Goal: Task Accomplishment & Management: Complete application form

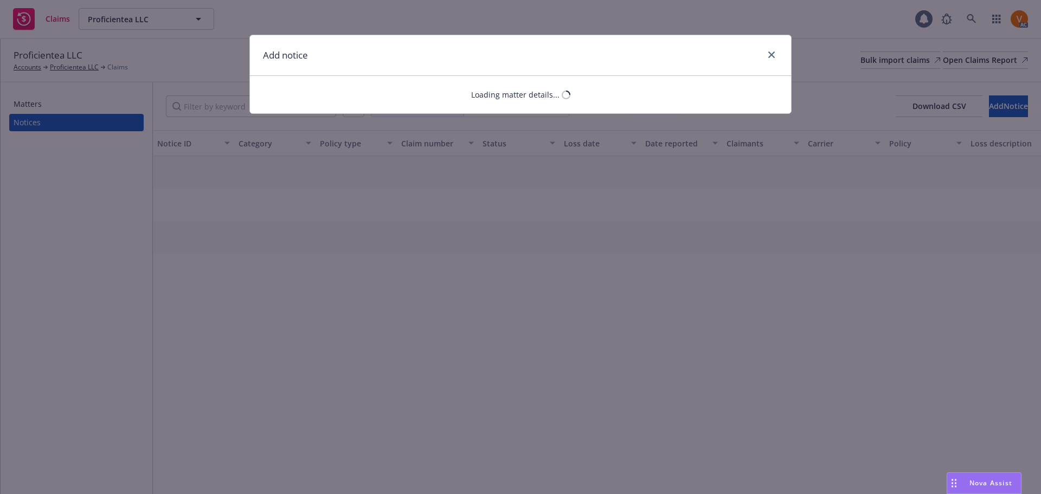
select select "GENERAL_LIABILITY"
select select "open"
select select "CLAIM"
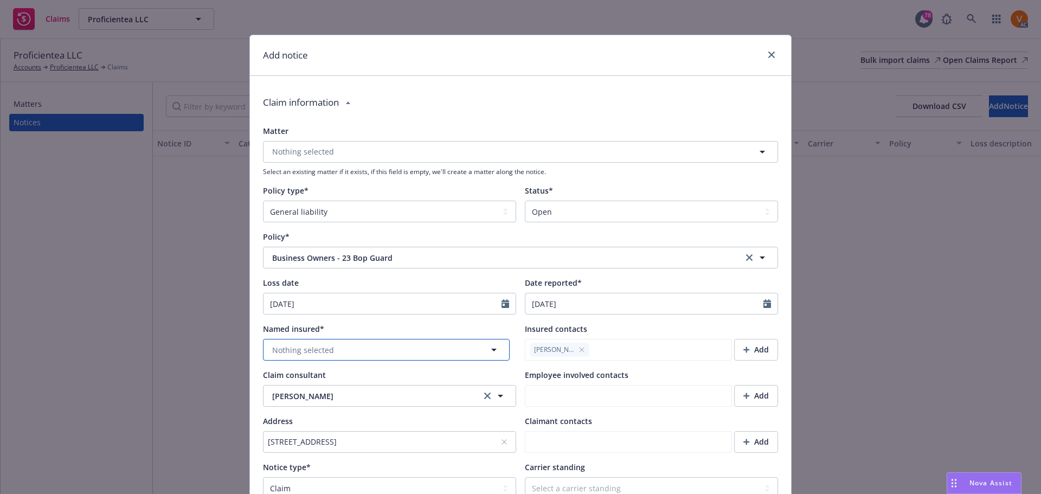
click at [420, 339] on button "Nothing selected" at bounding box center [386, 350] width 247 height 22
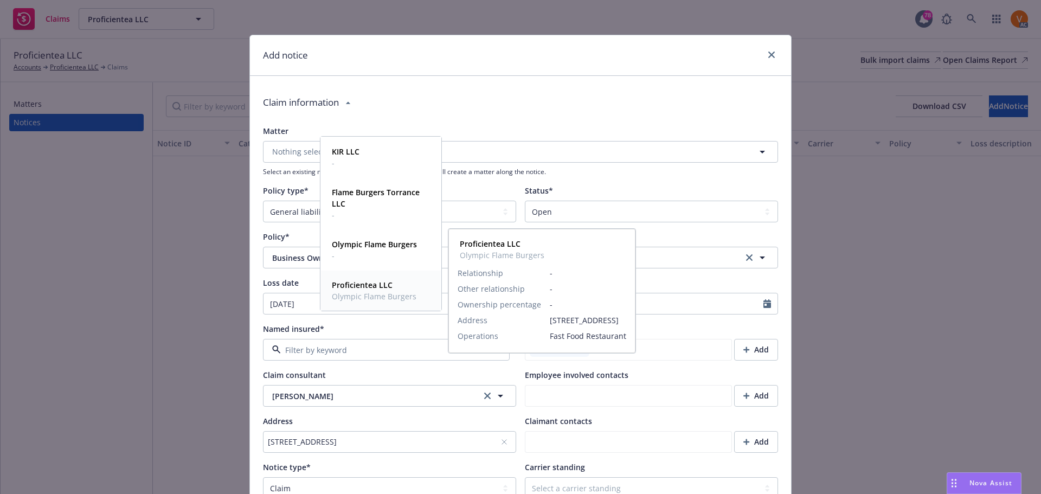
click at [360, 285] on strong "Proficientea LLC" at bounding box center [362, 285] width 61 height 10
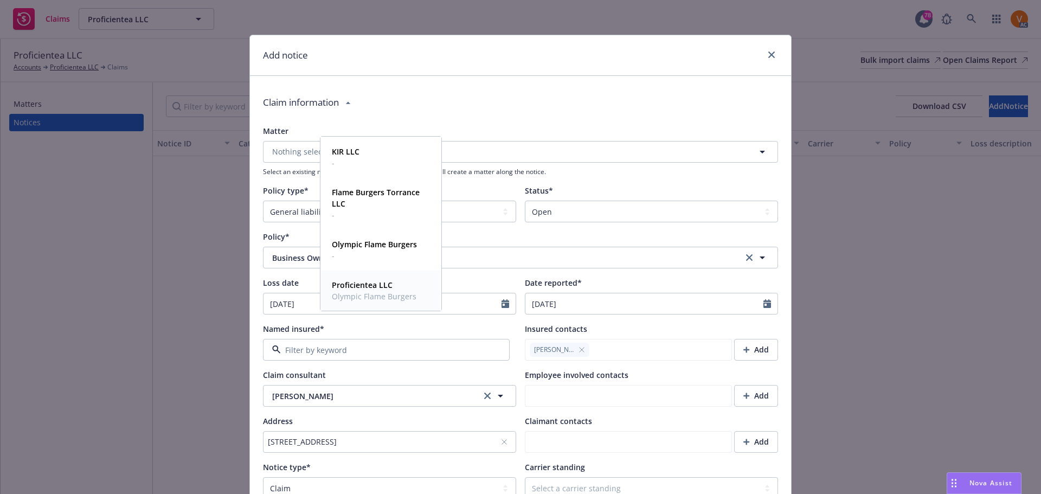
type textarea "x"
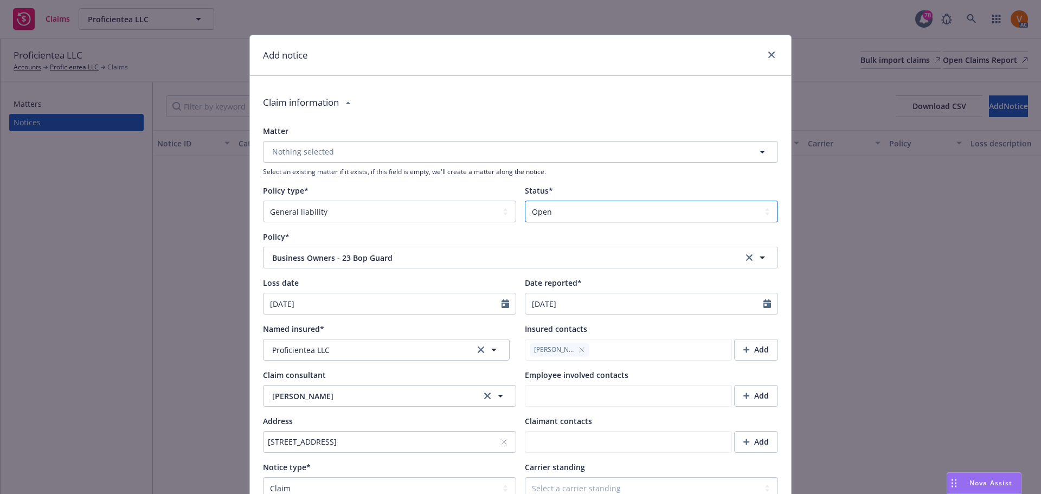
click at [558, 207] on select "Select a status Closed Open" at bounding box center [651, 212] width 253 height 22
select select "closed"
click at [525, 201] on select "Select a status Closed Open" at bounding box center [651, 212] width 253 height 22
type textarea "x"
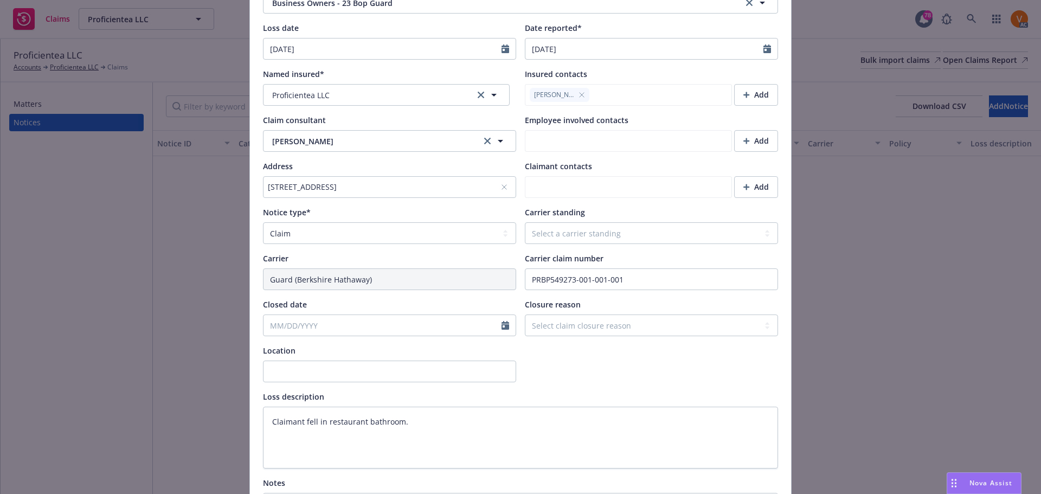
scroll to position [325, 0]
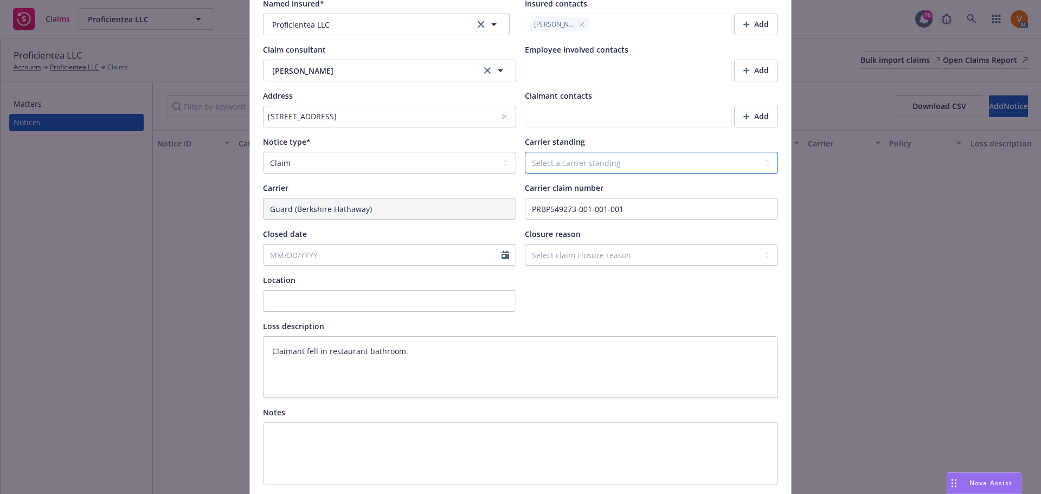
click at [583, 152] on select "Select a carrier standing Closed Not submitted Open Reopened Subrogated Withdra…" at bounding box center [651, 163] width 253 height 22
select select "CLOSED"
click at [525, 152] on select "Select a carrier standing Closed Not submitted Open Reopened Subrogated Withdra…" at bounding box center [651, 163] width 253 height 22
type textarea "x"
click at [586, 244] on select "Select claim closure reason Administrative closure Closed Closed no liability f…" at bounding box center [651, 255] width 253 height 22
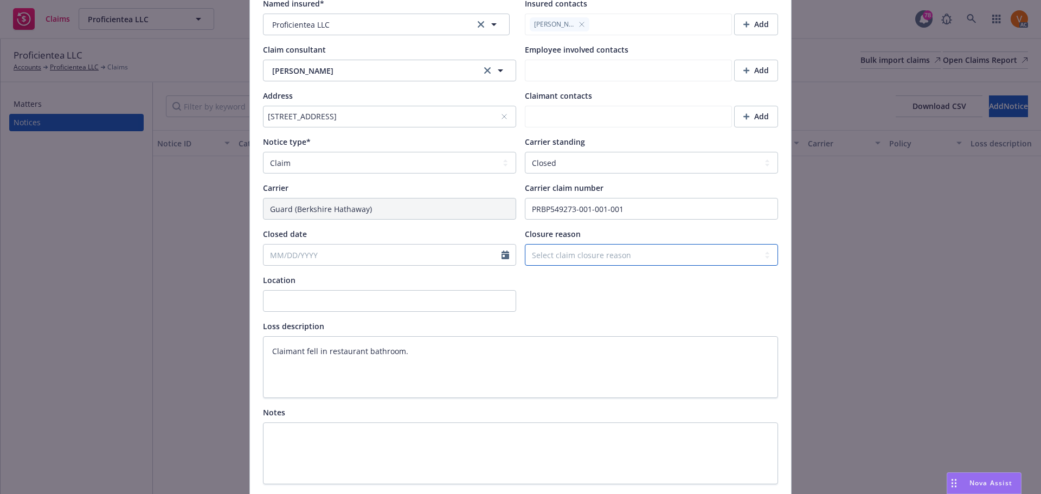
select select "settled"
click at [525, 244] on select "Select claim closure reason Administrative closure Closed Closed no liability f…" at bounding box center [651, 255] width 253 height 22
type textarea "x"
click at [347, 245] on input "Closed date" at bounding box center [383, 255] width 238 height 21
select select "9"
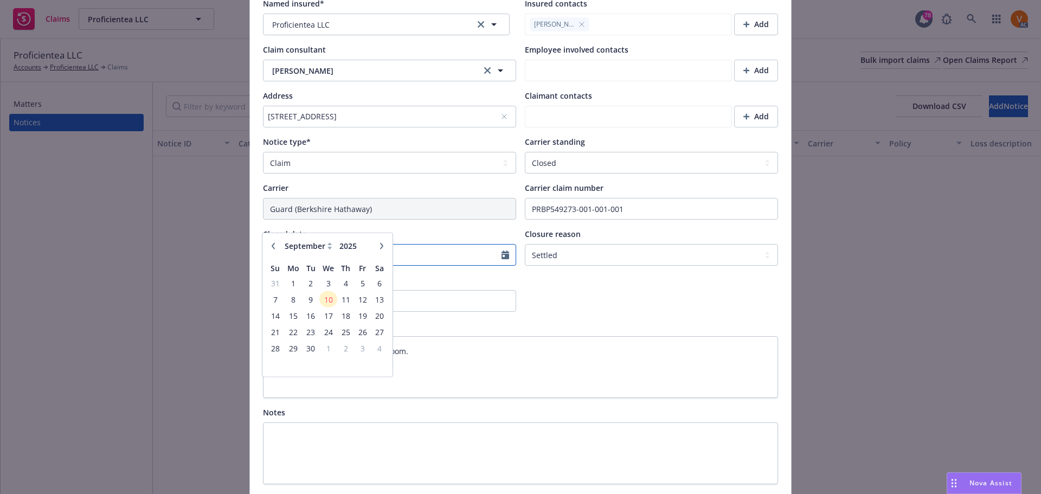
paste input "07/10/2025."
type input "07/10/2025"
click at [688, 274] on div at bounding box center [651, 292] width 253 height 37
select select "9"
click at [291, 245] on input "Closed date" at bounding box center [383, 255] width 238 height 21
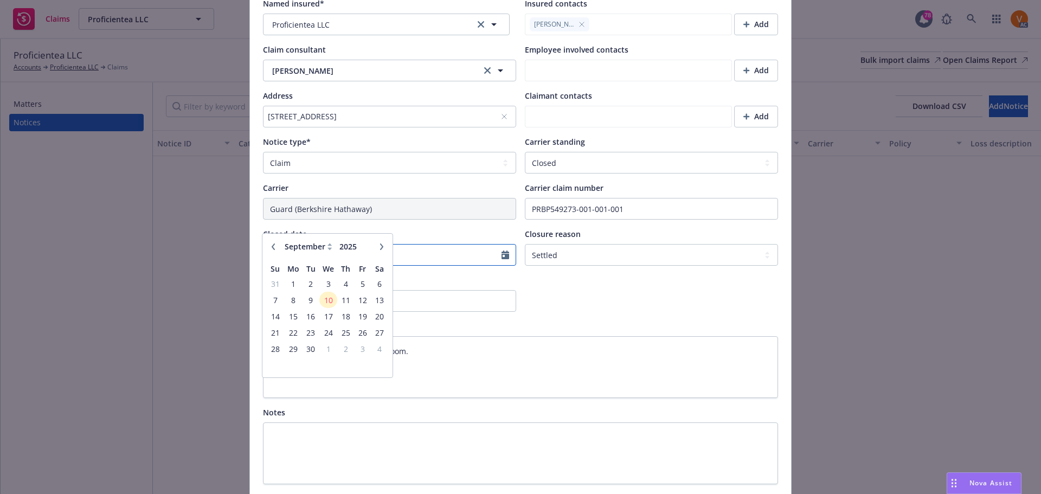
paste input "07/10/2025."
click at [267, 245] on input "07/10/2025." at bounding box center [383, 255] width 238 height 21
click at [381, 245] on input "07/10/2025." at bounding box center [383, 255] width 238 height 21
type input "07/10/2025"
click at [637, 274] on div at bounding box center [651, 292] width 253 height 37
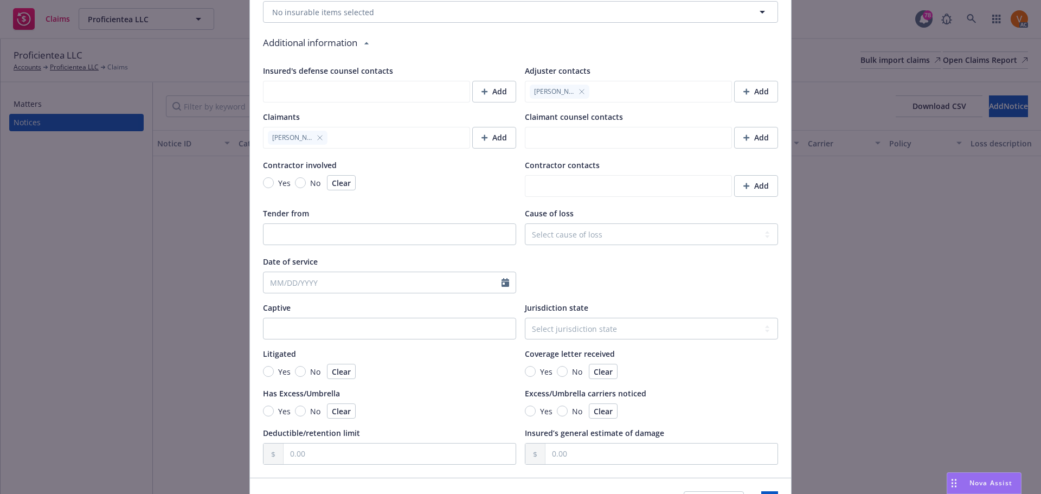
scroll to position [834, 0]
click at [761, 493] on span "Save" at bounding box center [769, 501] width 17 height 10
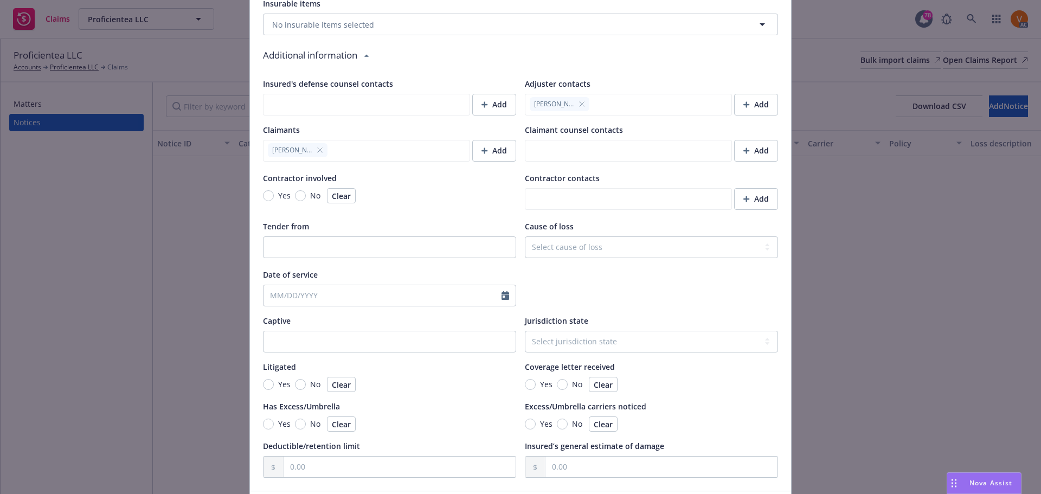
scroll to position [847, 0]
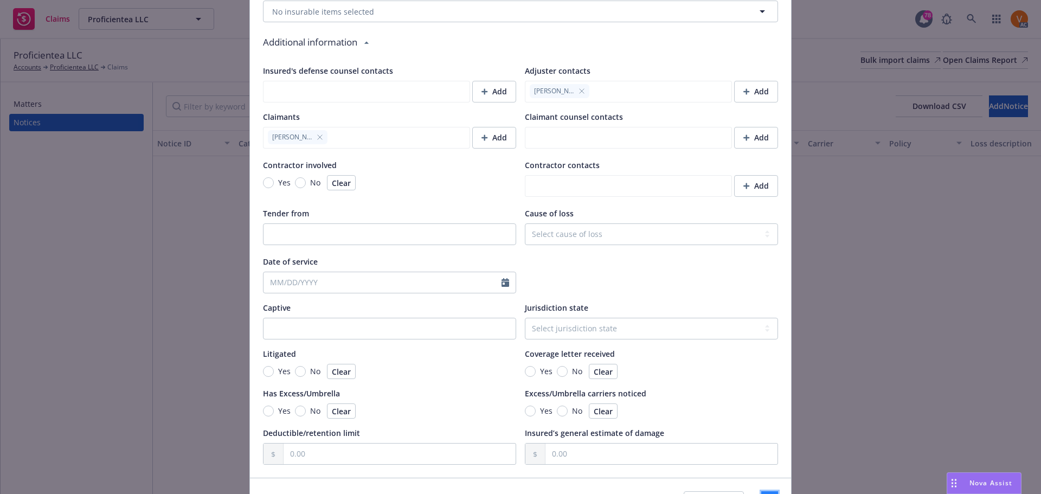
click at [761, 491] on button "Save" at bounding box center [769, 502] width 17 height 22
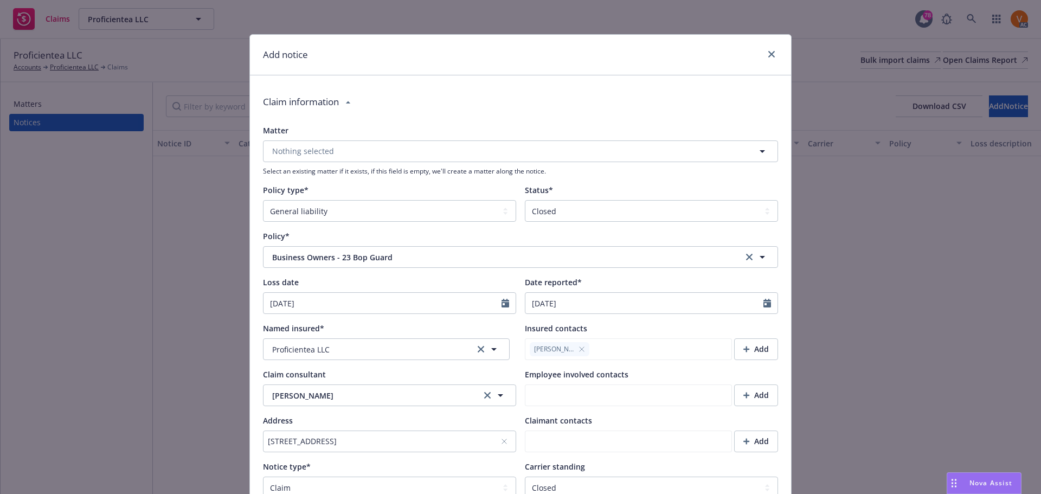
scroll to position [0, 0]
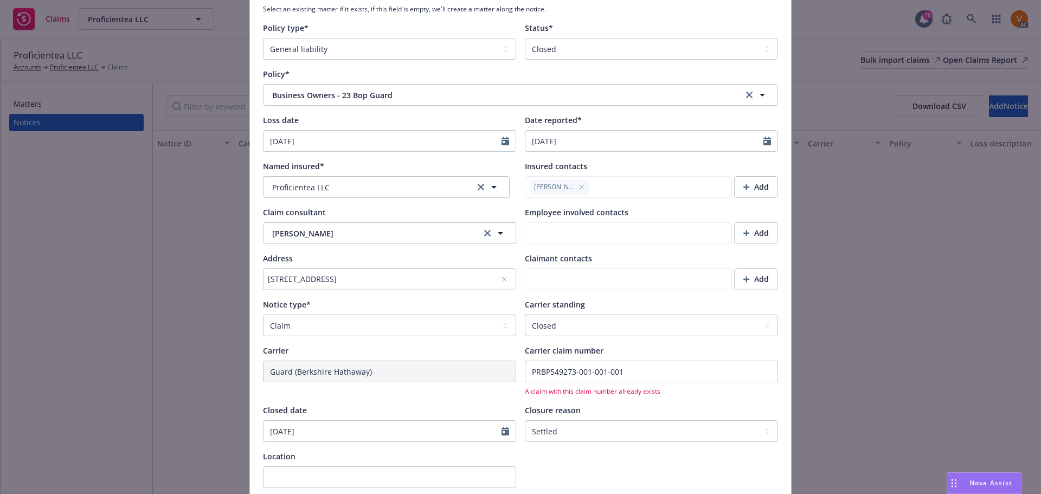
type textarea "x"
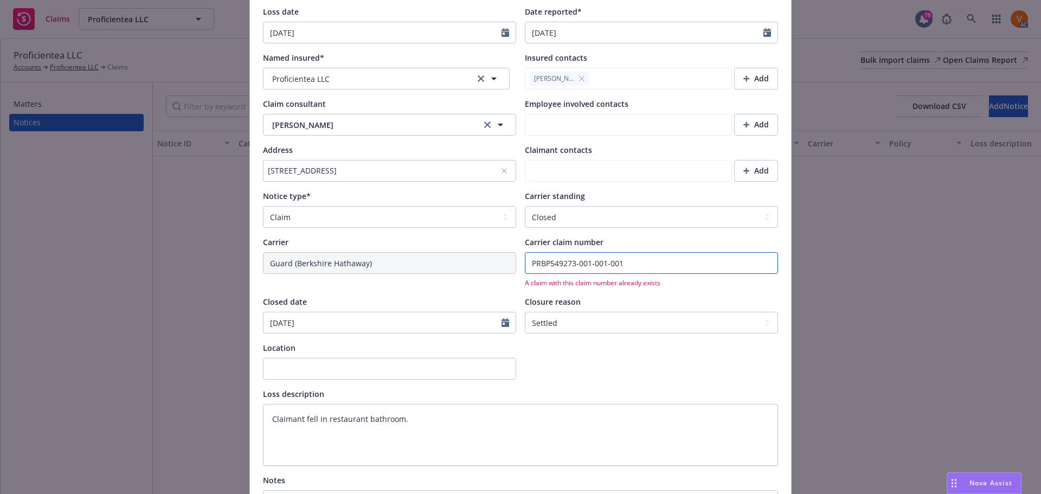
drag, startPoint x: 604, startPoint y: 231, endPoint x: 647, endPoint y: 231, distance: 42.8
click at [647, 252] on input "PRBP549273-001-001-001" at bounding box center [651, 263] width 253 height 22
type input "PRBP549273-001-001"
type textarea "x"
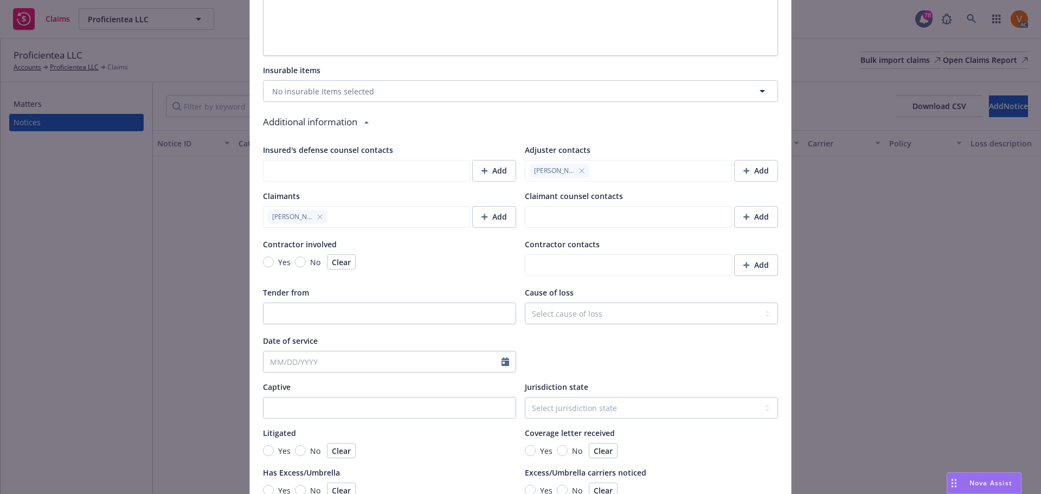
scroll to position [834, 0]
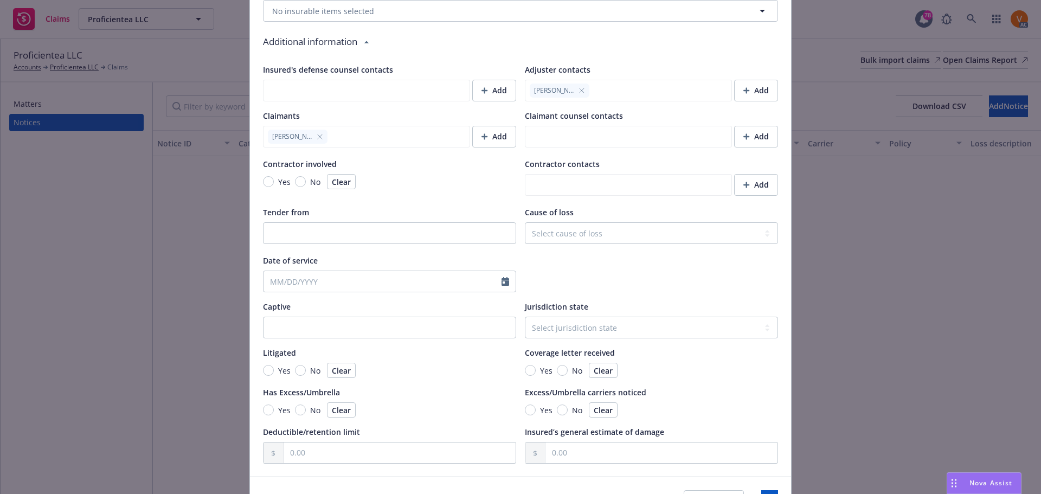
type input "PRBP549273-001-001"
click at [774, 490] on button "Save" at bounding box center [769, 501] width 17 height 22
type textarea "x"
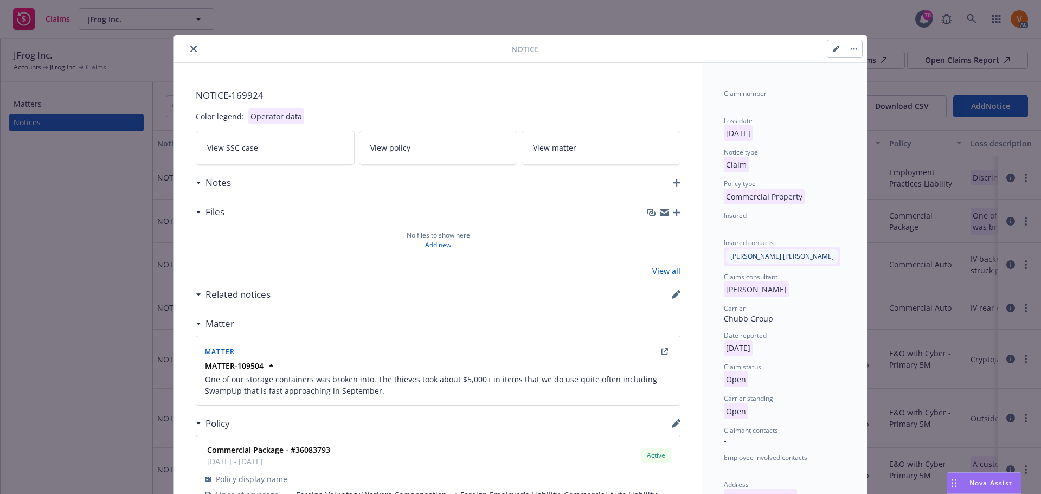
click at [832, 49] on button "button" at bounding box center [836, 48] width 17 height 17
select select "COMMERCIAL_PROPERTY"
select select "open"
select select "CLAIM"
select select "OPEN"
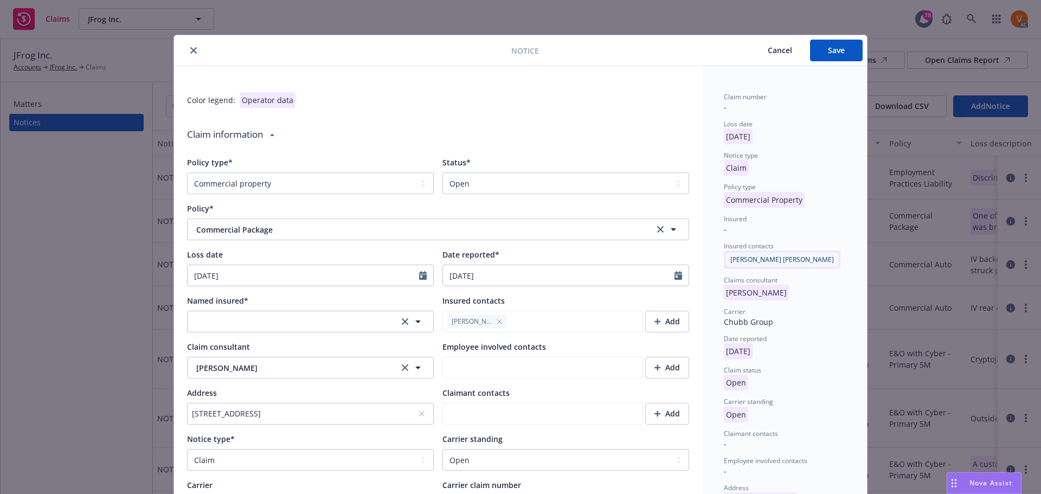
type textarea "x"
click at [520, 172] on select "Select a status Closed Open" at bounding box center [566, 183] width 247 height 22
select select "closed"
click at [443, 172] on select "Select a status Closed Open" at bounding box center [566, 183] width 247 height 22
type textarea "x"
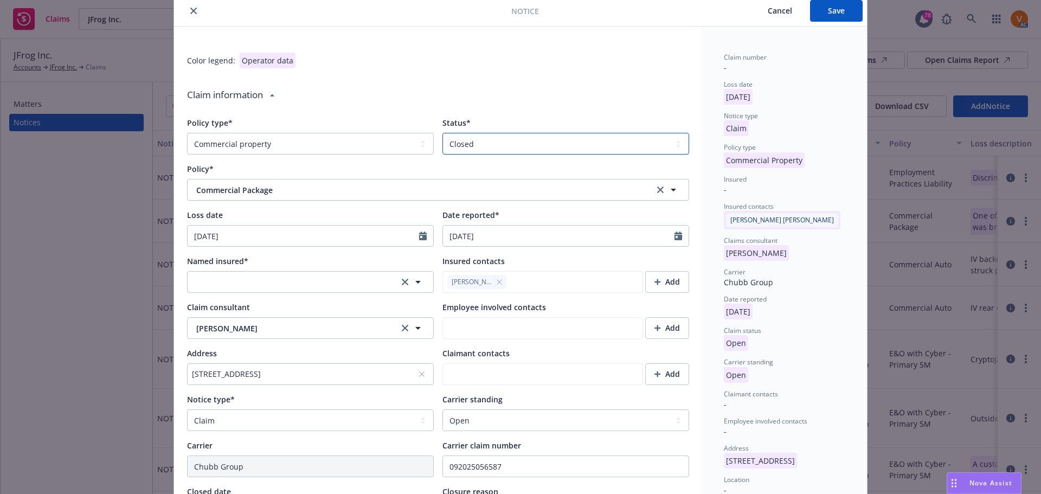
scroll to position [108, 0]
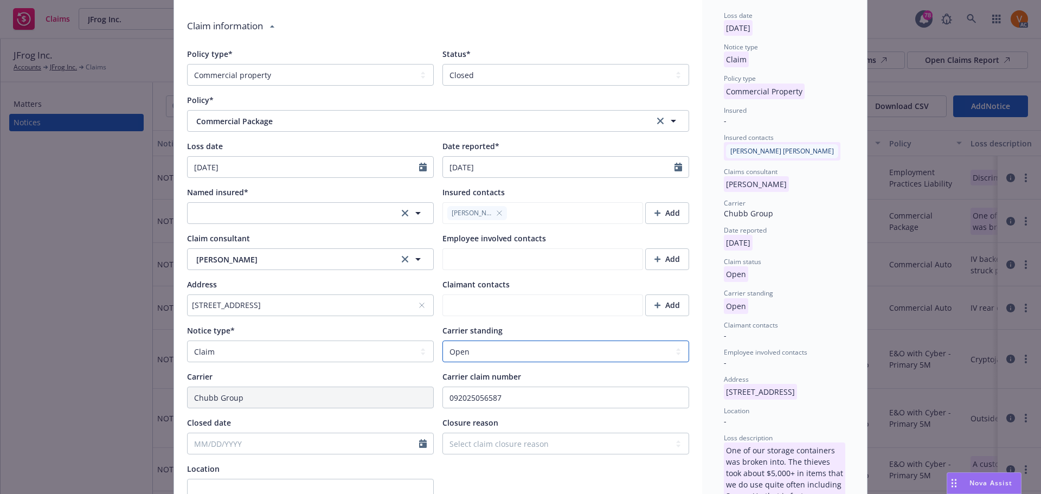
click at [491, 341] on select "Select a carrier standing Closed Not submitted Open Reopened Subrogated Withdra…" at bounding box center [566, 352] width 247 height 22
select select "CLOSED"
click at [443, 341] on select "Select a carrier standing Closed Not submitted Open Reopened Subrogated Withdra…" at bounding box center [566, 352] width 247 height 22
type textarea "x"
click at [514, 433] on select "Select claim closure reason Administrative closure Closed Closed no liability f…" at bounding box center [566, 444] width 247 height 22
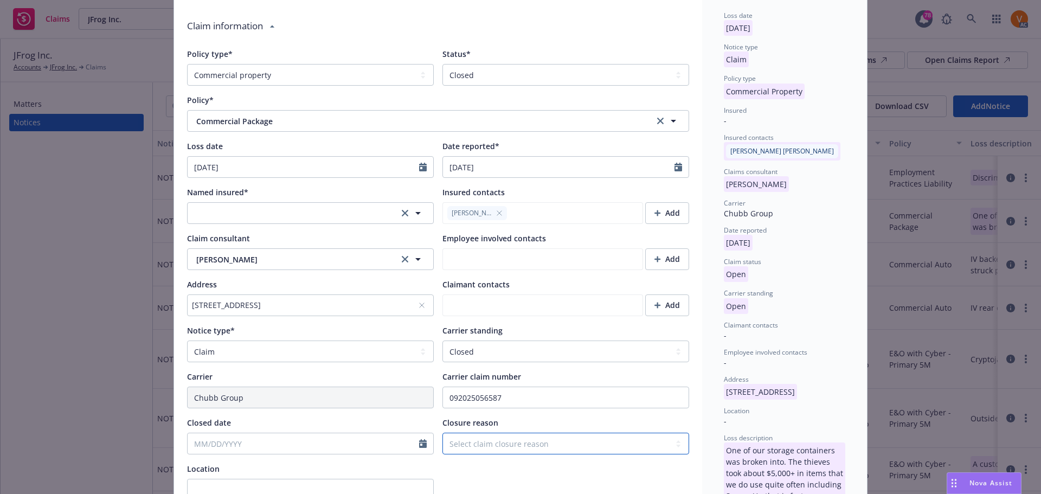
select select "settled"
click at [443, 433] on select "Select claim closure reason Administrative closure Closed Closed no liability f…" at bounding box center [566, 444] width 247 height 22
type textarea "x"
click at [242, 433] on input "Closed date" at bounding box center [304, 443] width 232 height 21
select select "9"
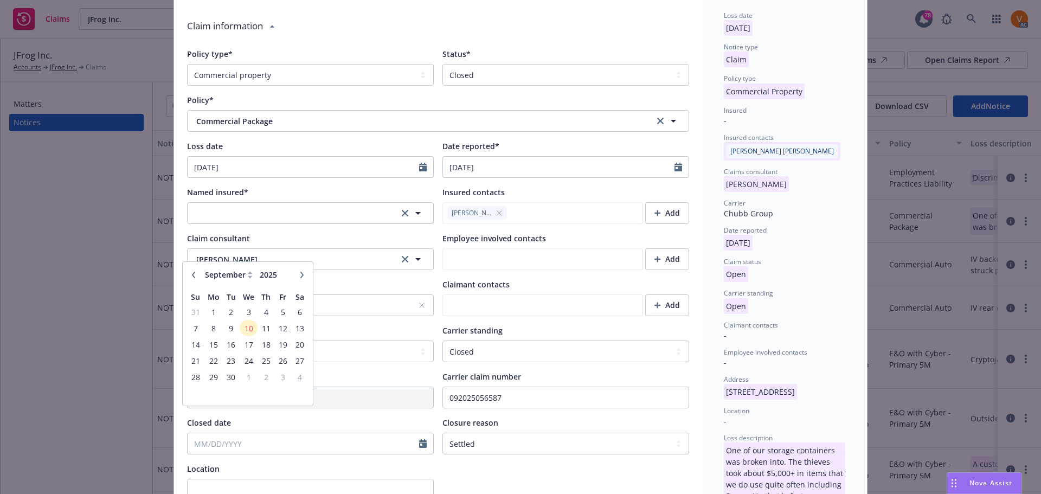
click at [192, 277] on icon "button" at bounding box center [193, 274] width 3 height 7
type textarea "x"
select select "8"
click at [281, 377] on span "29" at bounding box center [282, 377] width 15 height 14
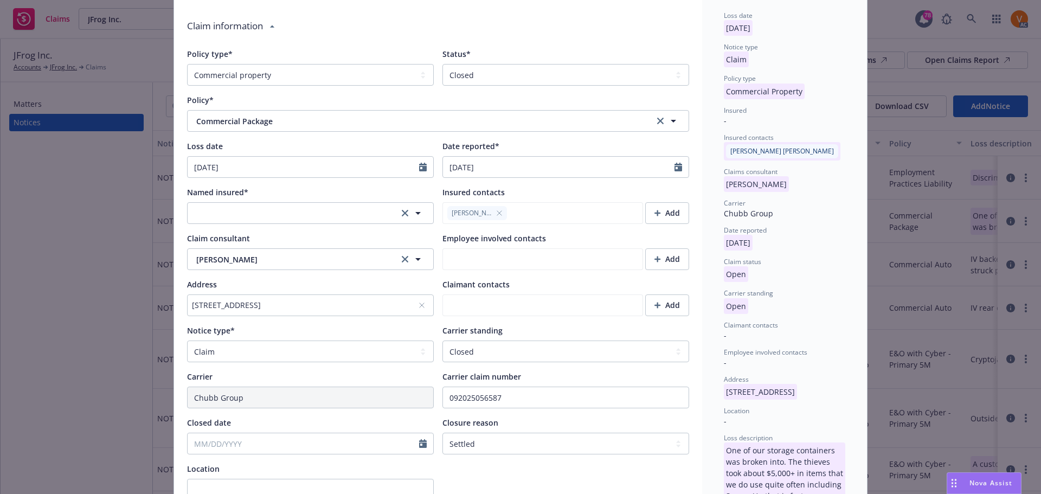
type textarea "x"
type input "08/29/2025"
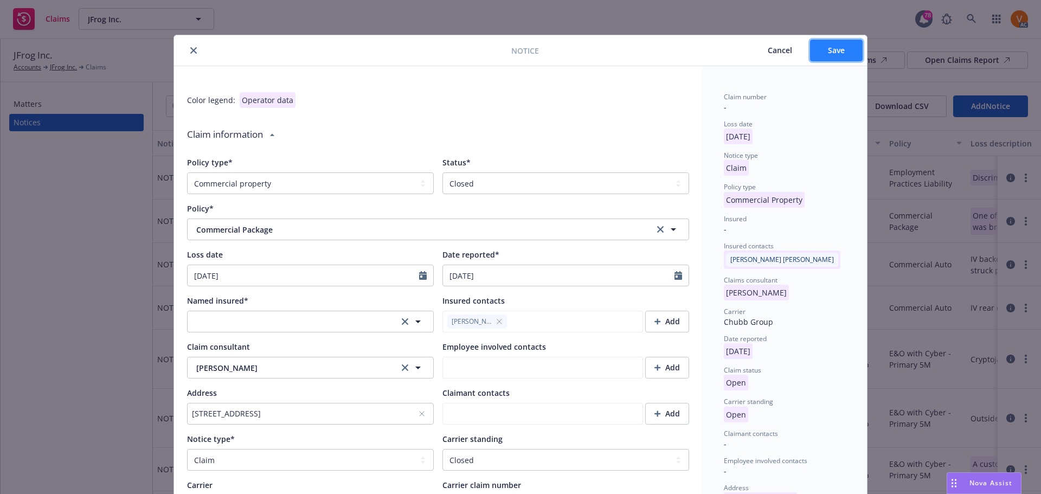
click at [822, 50] on button "Save" at bounding box center [836, 51] width 53 height 22
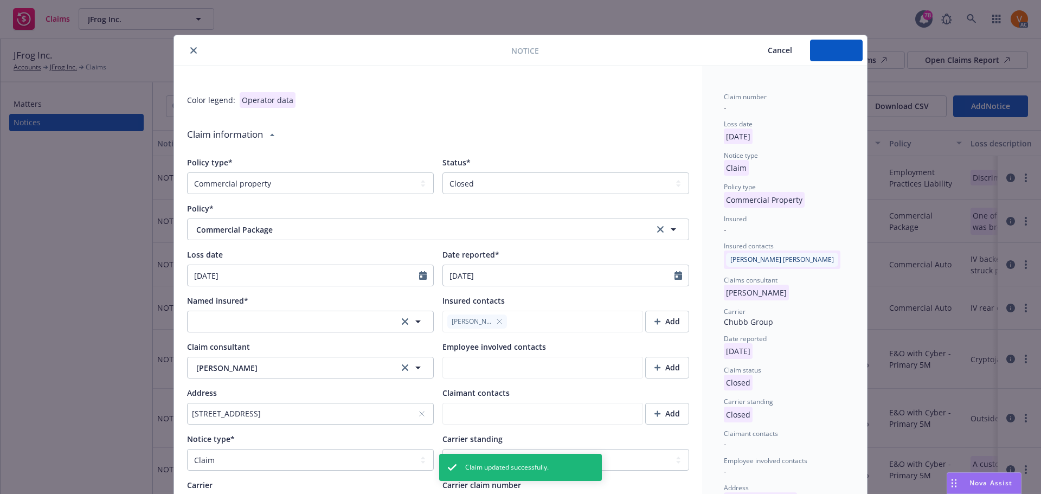
type textarea "x"
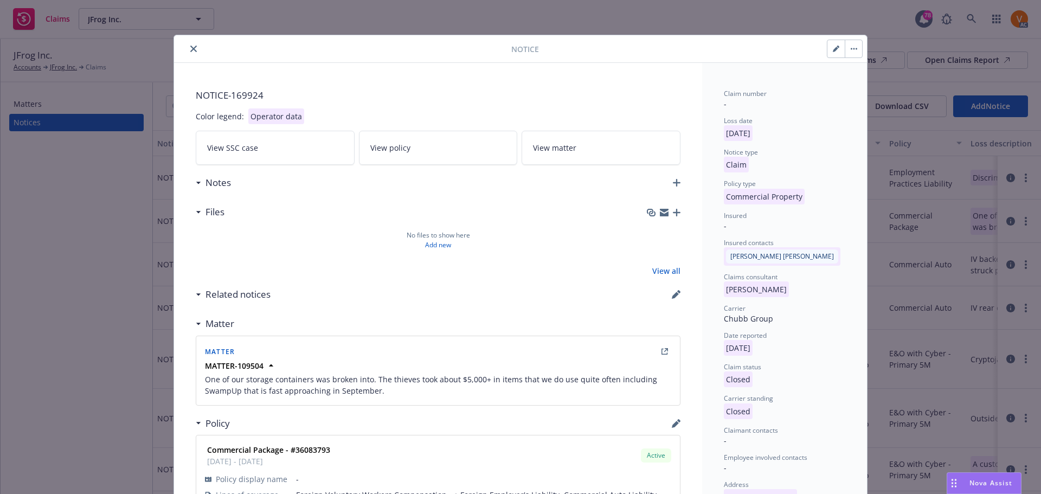
click at [190, 46] on icon "close" at bounding box center [193, 49] width 7 height 7
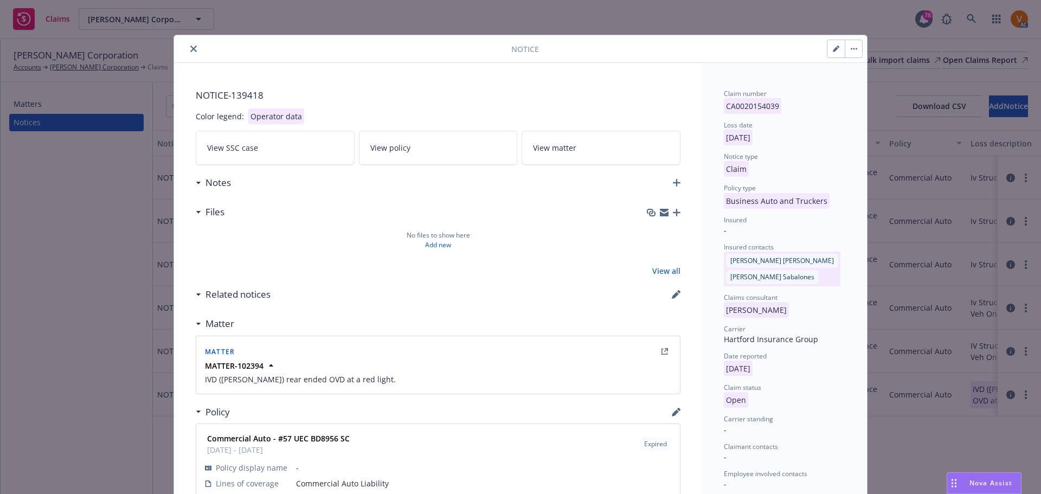
click at [837, 46] on icon "button" at bounding box center [836, 49] width 7 height 7
select select "BUSINESS_AUTO_AND_TRUCKERS"
select select "open"
select select "CLAIM"
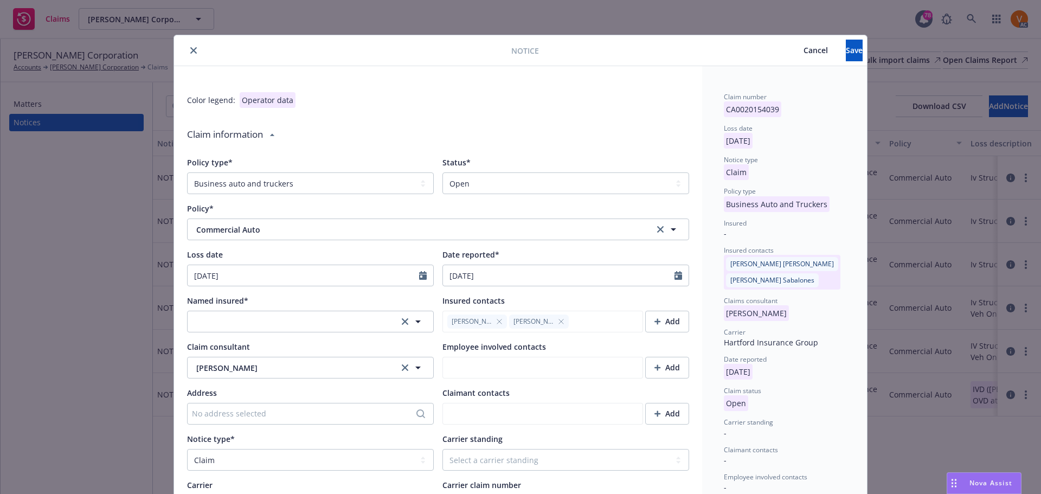
type textarea "x"
click at [554, 172] on select "Select a status Closed Open" at bounding box center [566, 183] width 247 height 22
select select "closed"
click at [443, 172] on select "Select a status Closed Open" at bounding box center [566, 183] width 247 height 22
type textarea "x"
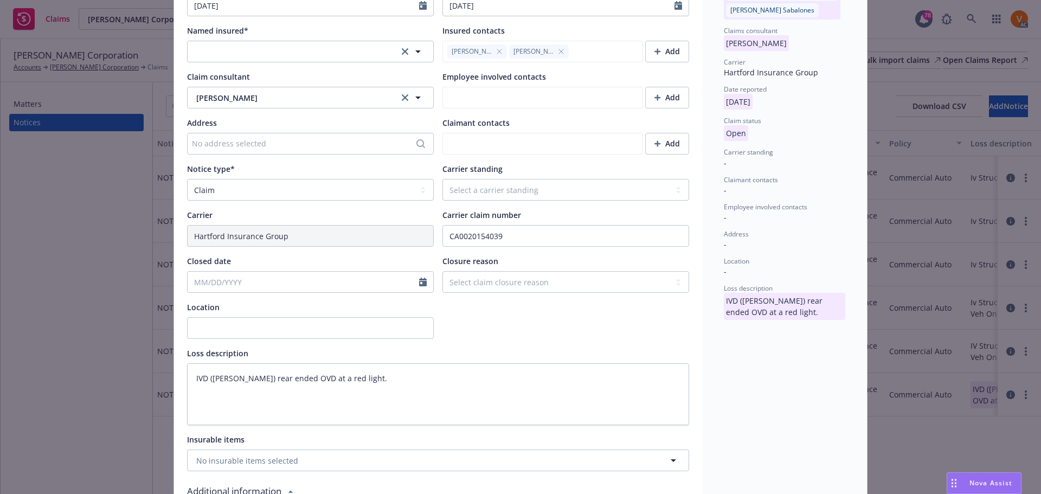
scroll to position [271, 0]
click at [375, 271] on input "Closed date" at bounding box center [304, 281] width 232 height 21
select select "9"
click at [243, 313] on span "3" at bounding box center [249, 317] width 16 height 14
type textarea "x"
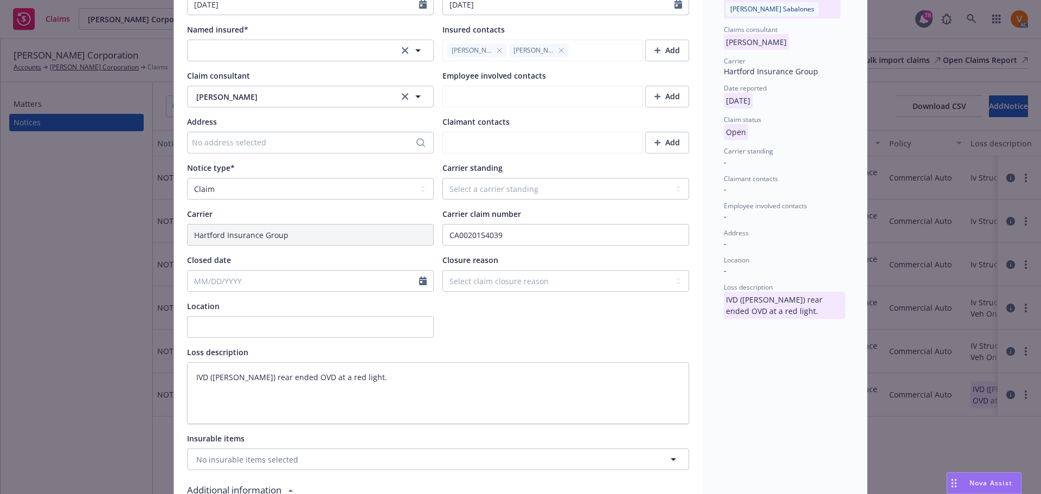
type input "09/03/2025"
click at [531, 178] on select "Select a carrier standing Closed Not submitted Open Reopened Subrogated Withdra…" at bounding box center [566, 189] width 247 height 22
select select "CLOSED"
click at [443, 178] on select "Select a carrier standing Closed Not submitted Open Reopened Subrogated Withdra…" at bounding box center [566, 189] width 247 height 22
type textarea "x"
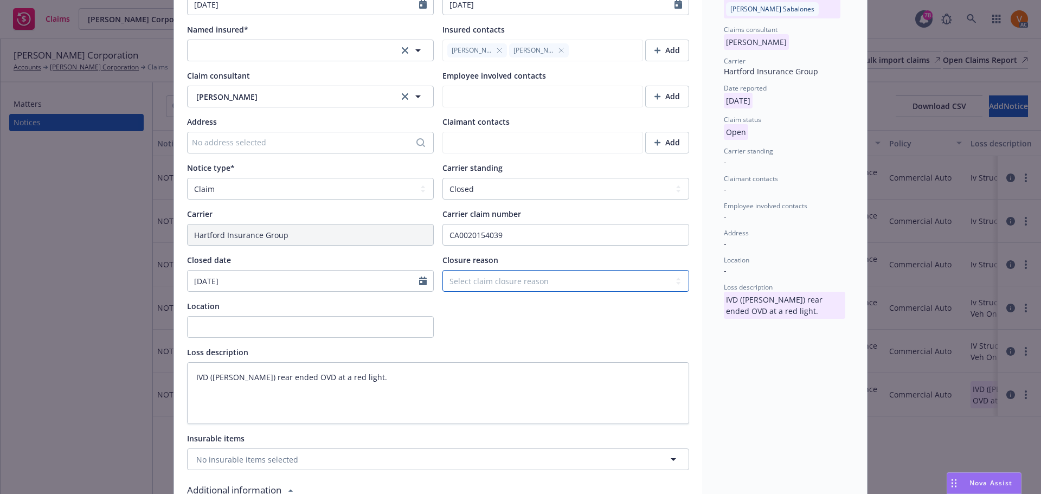
click at [499, 270] on select "Select claim closure reason Administrative closure Closed Closed no liability f…" at bounding box center [566, 281] width 247 height 22
select select "settled"
click at [443, 270] on select "Select claim closure reason Administrative closure Closed Closed no liability f…" at bounding box center [566, 281] width 247 height 22
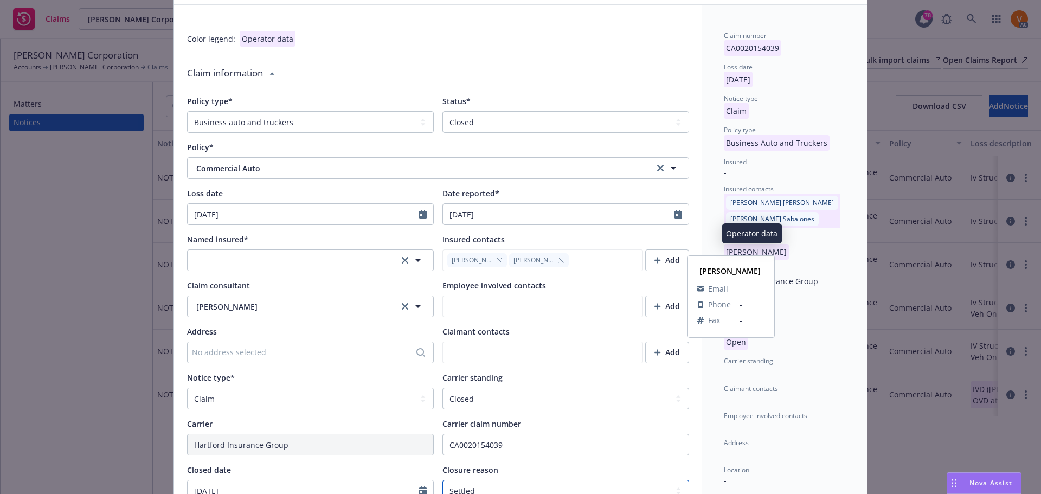
scroll to position [0, 0]
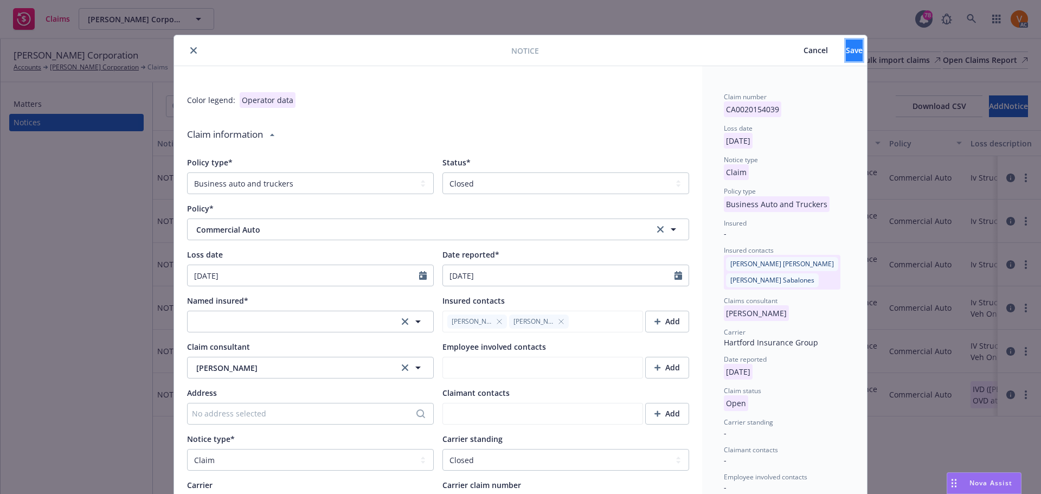
click at [846, 50] on button "Save" at bounding box center [854, 51] width 17 height 22
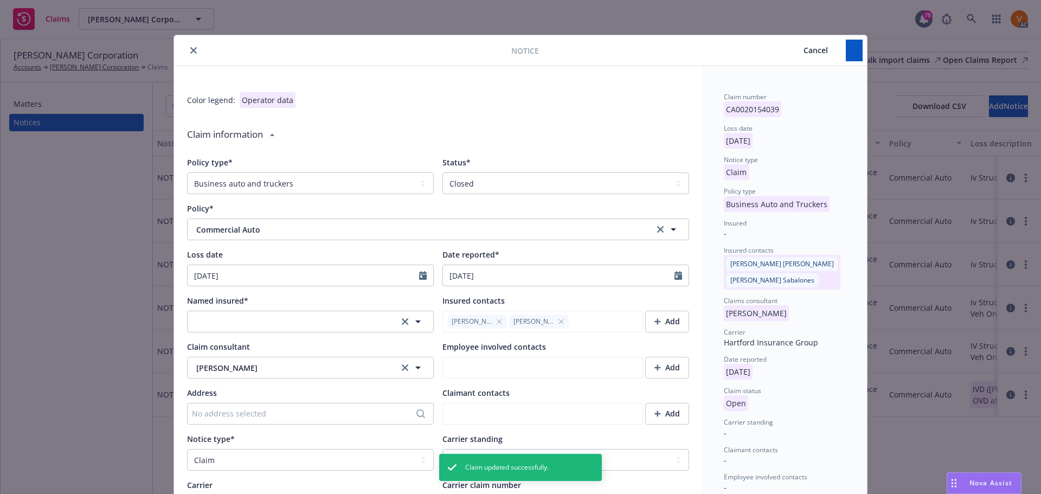
type textarea "x"
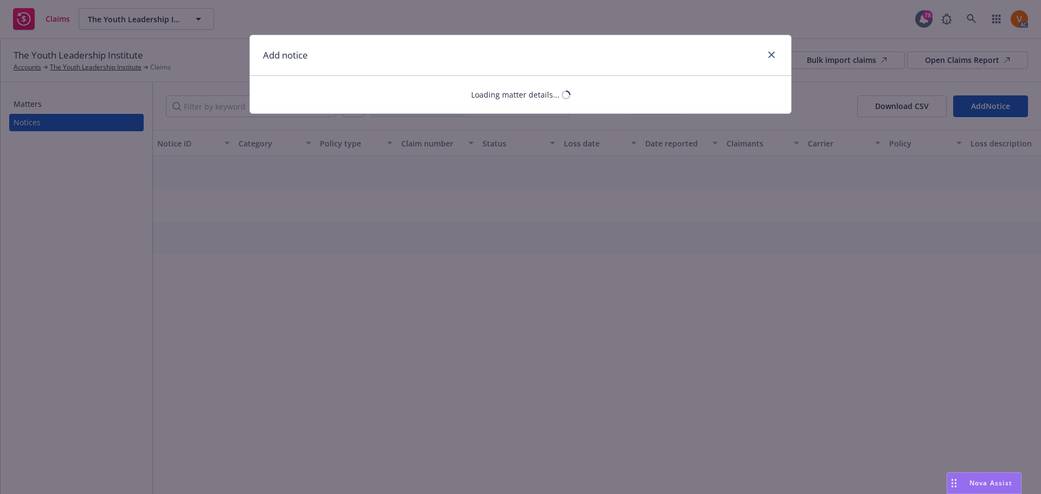
select select "COMMERCIAL_PROPERTY"
select select "open"
select select "CLAIM"
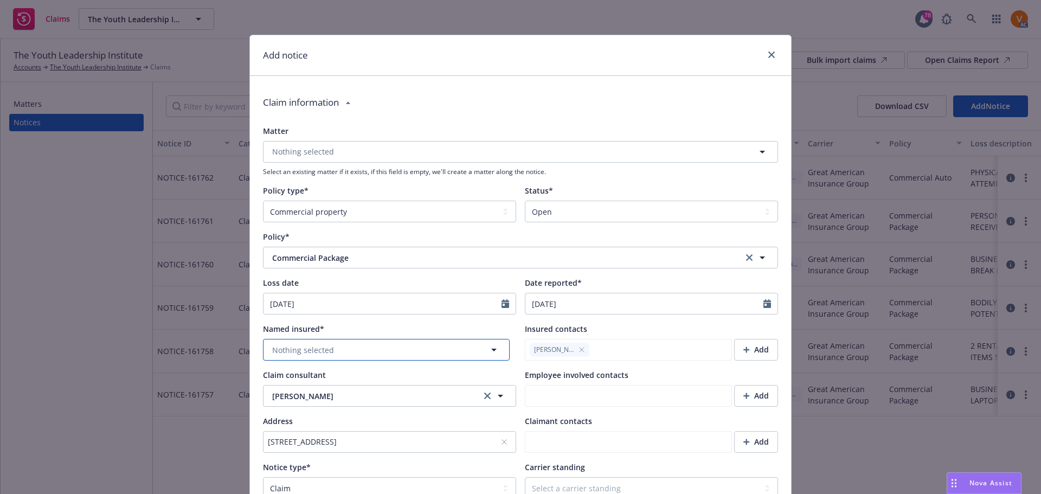
click at [296, 344] on span "Nothing selected" at bounding box center [303, 349] width 62 height 11
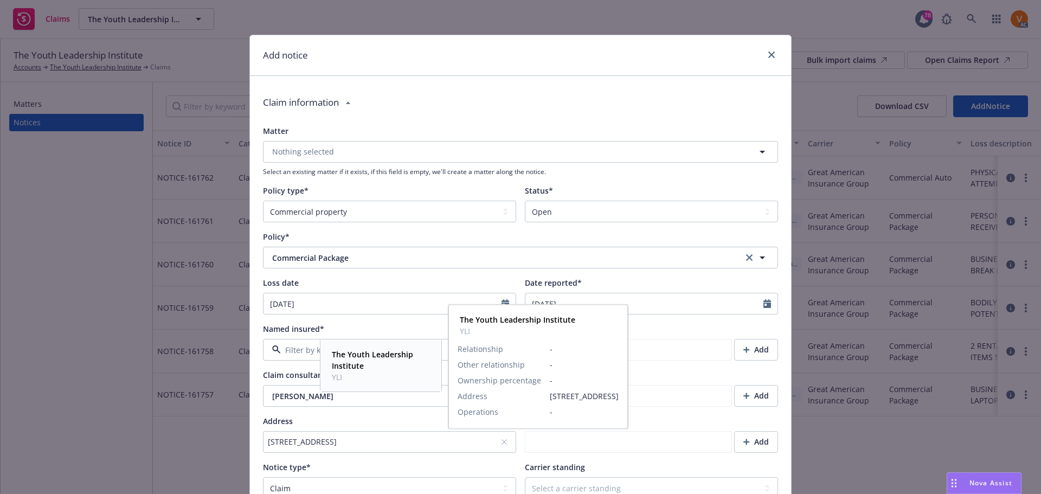
click at [350, 350] on strong "The Youth Leadership Institute" at bounding box center [372, 360] width 81 height 22
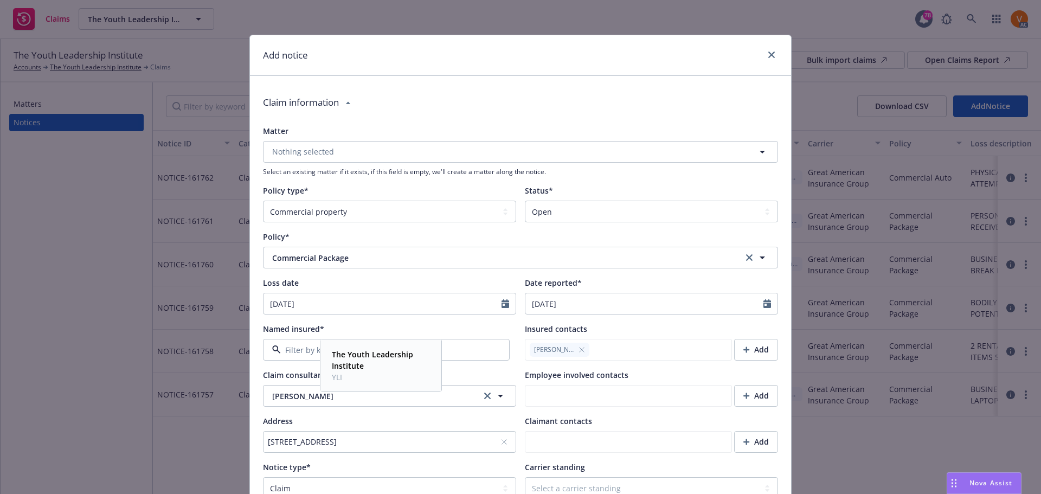
type textarea "x"
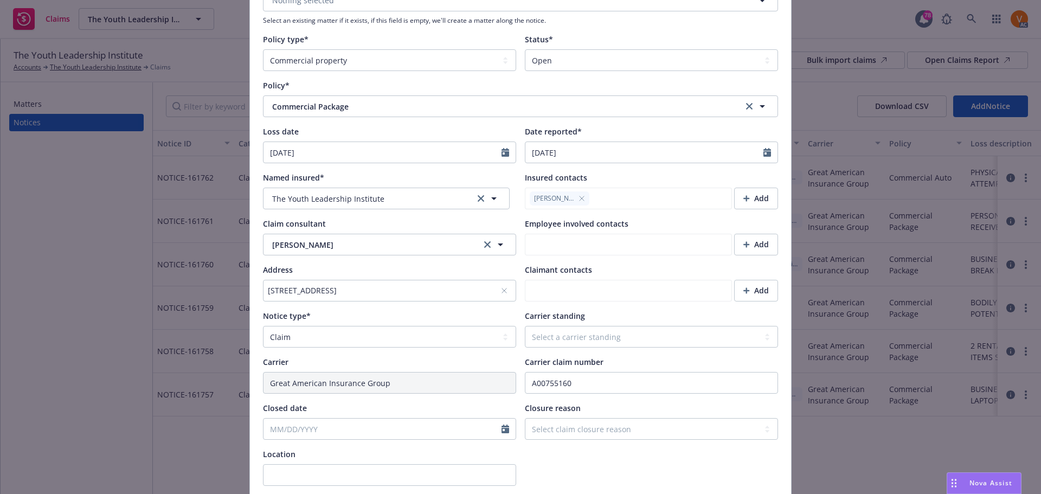
scroll to position [163, 0]
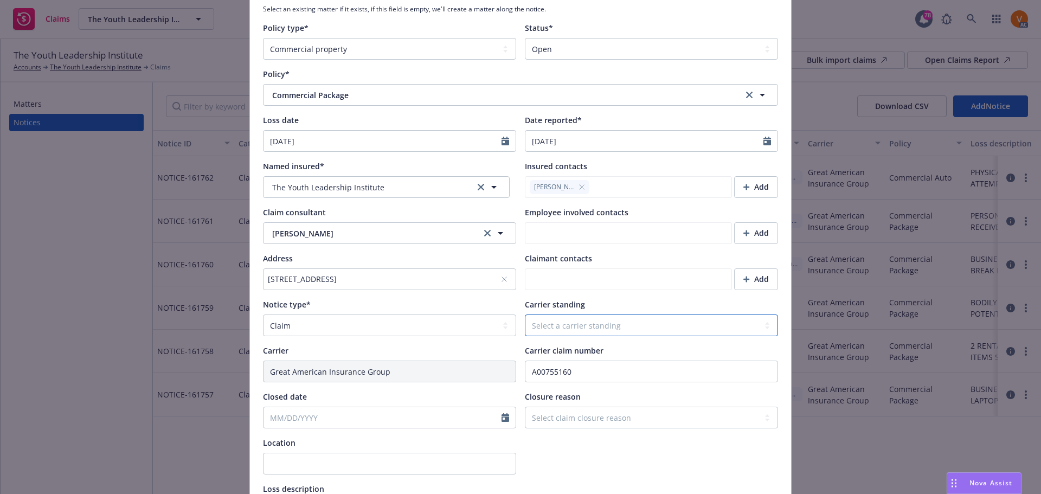
click at [571, 315] on select "Select a carrier standing Closed Not submitted Open Reopened Subrogated Withdra…" at bounding box center [651, 326] width 253 height 22
select select "OPEN"
click at [525, 315] on select "Select a carrier standing Closed Not submitted Open Reopened Subrogated Withdra…" at bounding box center [651, 326] width 253 height 22
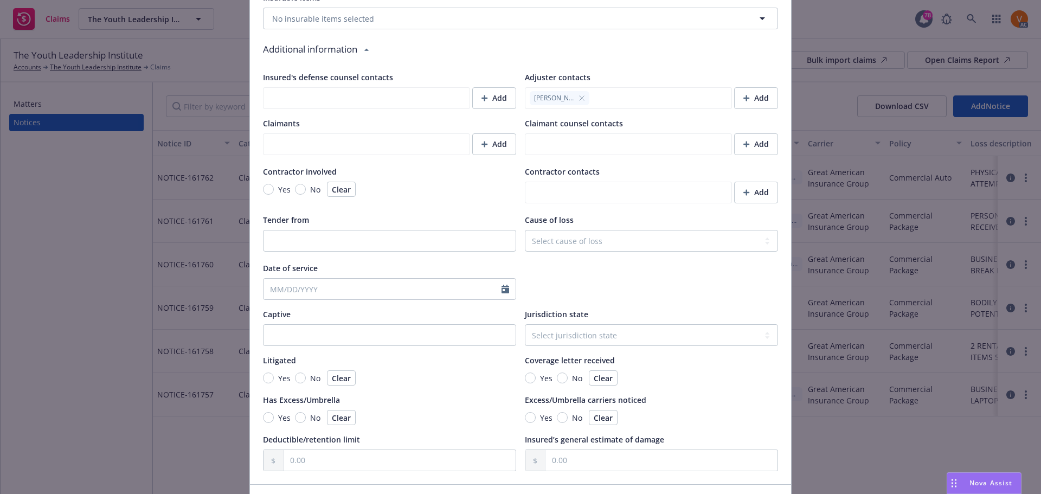
scroll to position [834, 0]
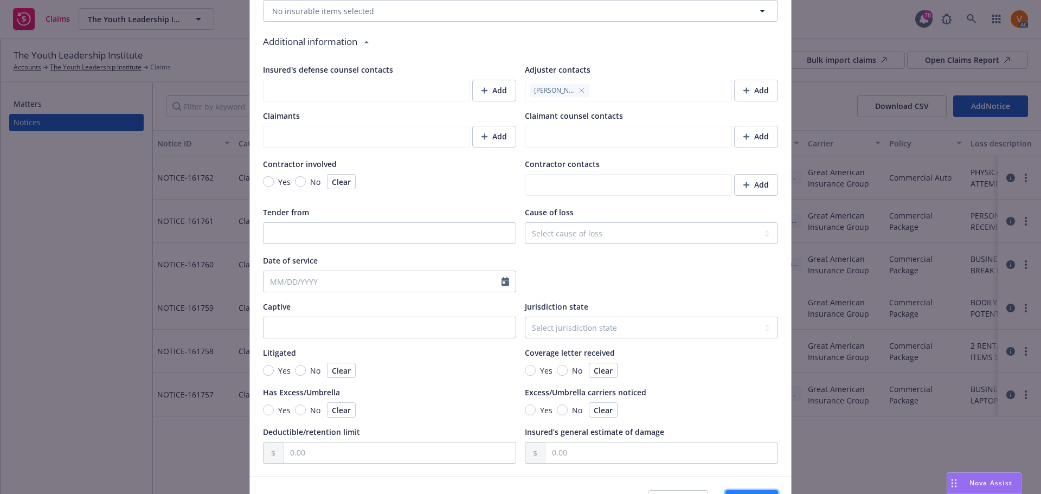
click at [762, 490] on button "Save" at bounding box center [752, 501] width 53 height 22
type textarea "x"
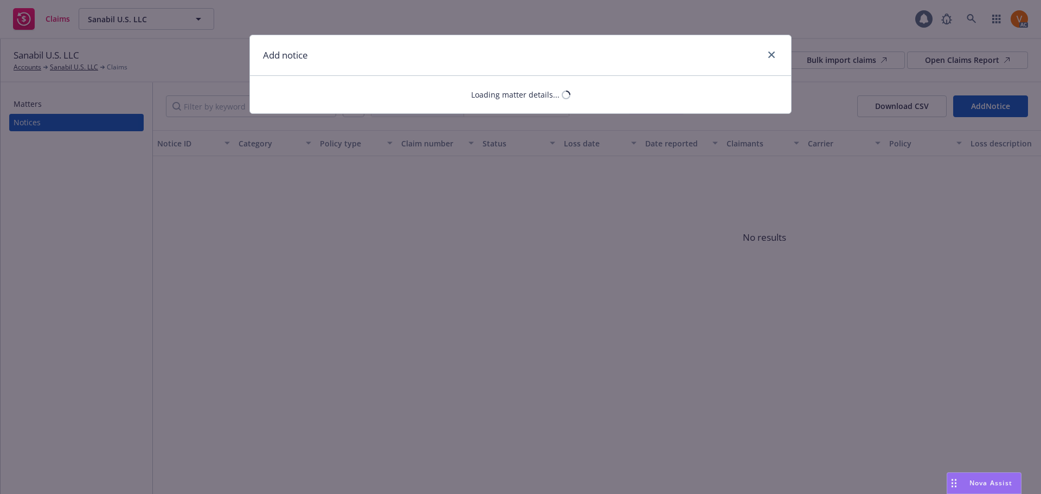
select select "COMMERCIAL_PROPERTY"
select select "open"
select select "CLAIM"
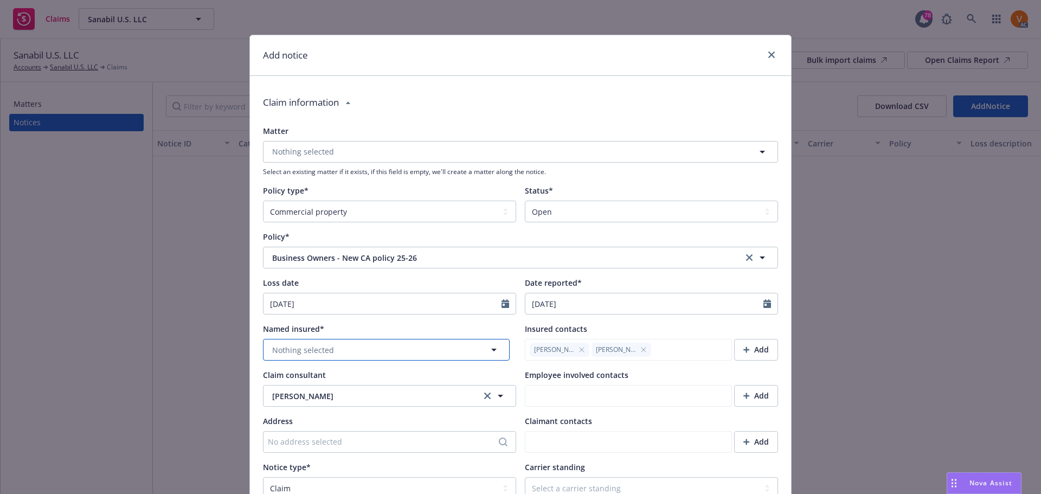
click at [344, 339] on button "Nothing selected" at bounding box center [386, 350] width 247 height 22
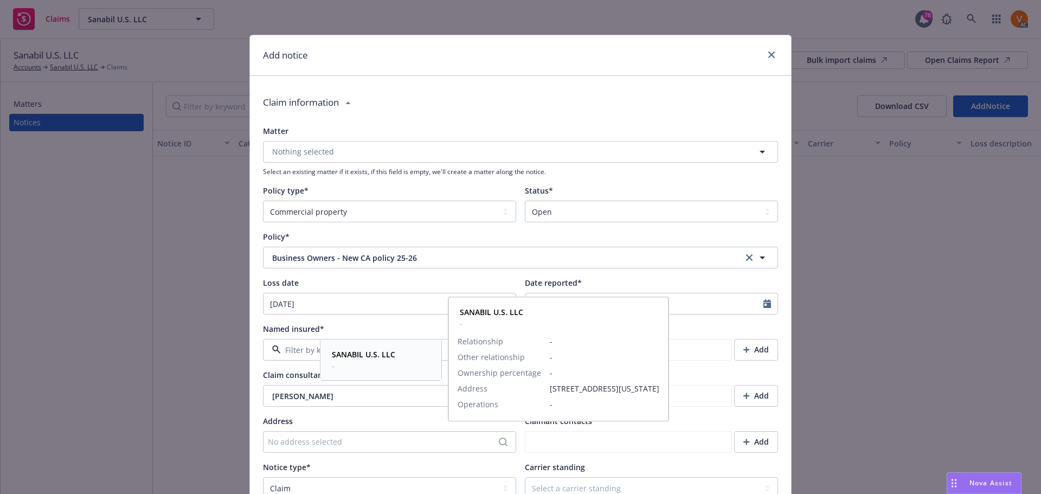
click at [352, 362] on span "-" at bounding box center [363, 365] width 63 height 11
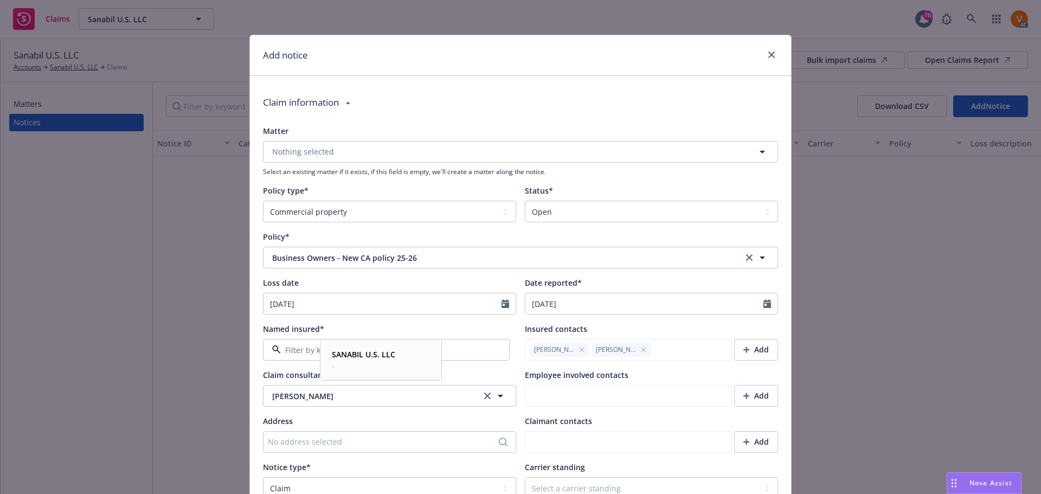
type textarea "x"
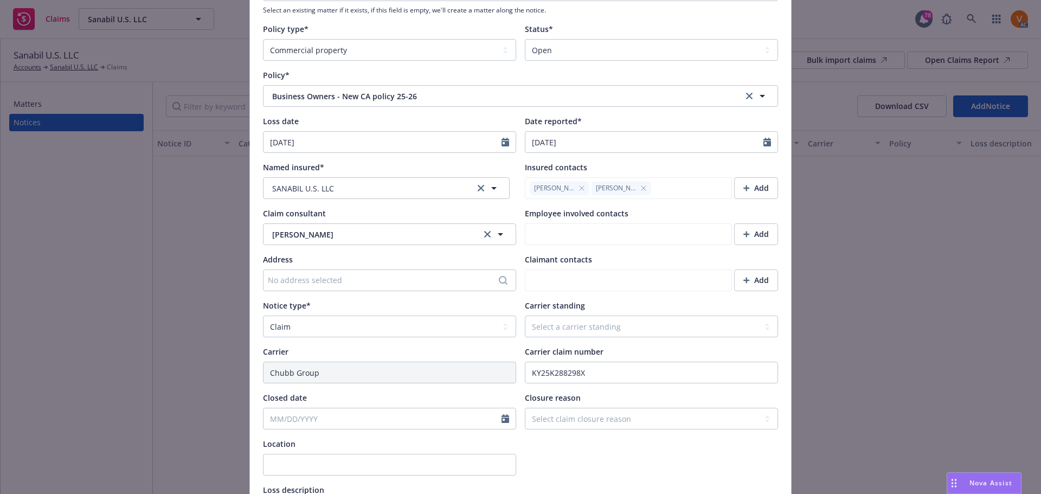
scroll to position [163, 0]
click at [590, 315] on select "Select a carrier standing Closed Not submitted Open Reopened Subrogated Withdra…" at bounding box center [651, 326] width 253 height 22
select select "OPEN"
click at [525, 315] on select "Select a carrier standing Closed Not submitted Open Reopened Subrogated Withdra…" at bounding box center [651, 326] width 253 height 22
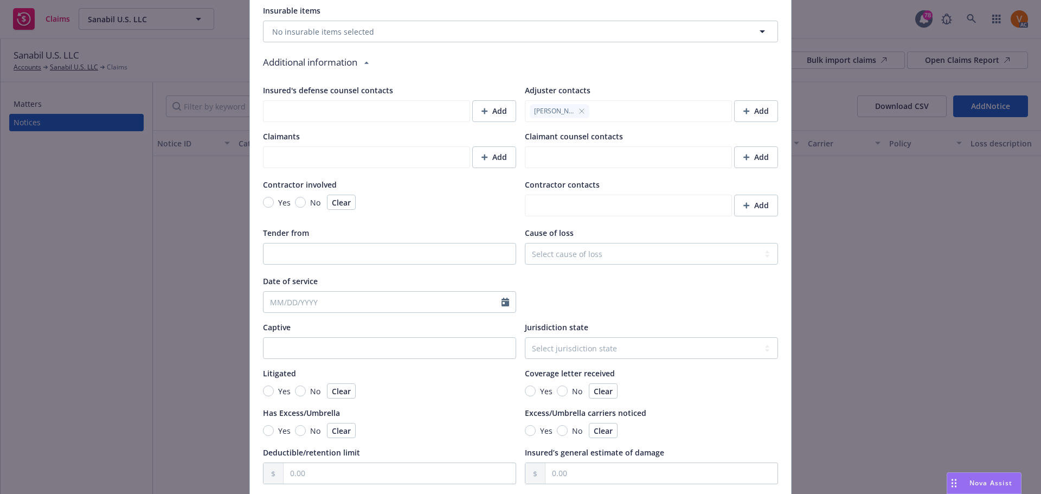
scroll to position [834, 0]
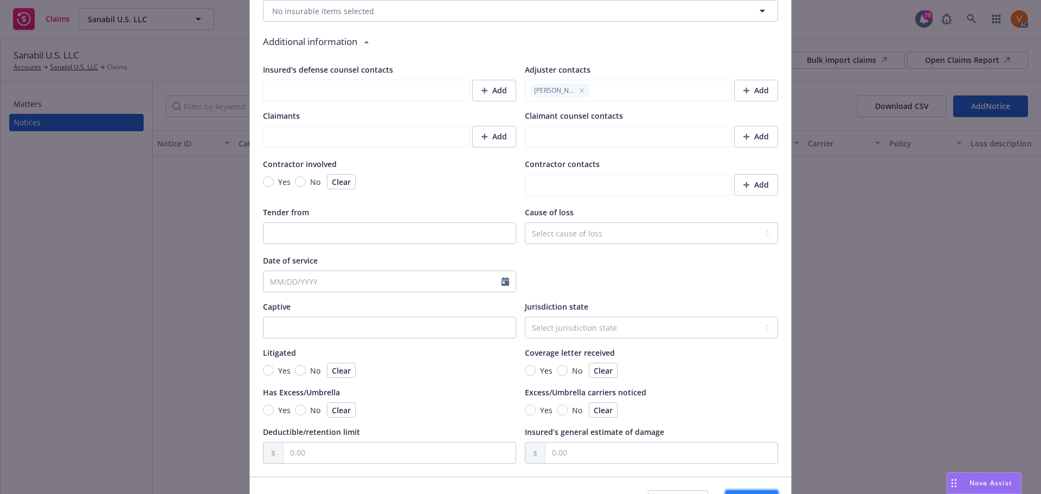
click at [748, 490] on button "Save" at bounding box center [752, 501] width 53 height 22
type textarea "x"
